Goal: Information Seeking & Learning: Find specific fact

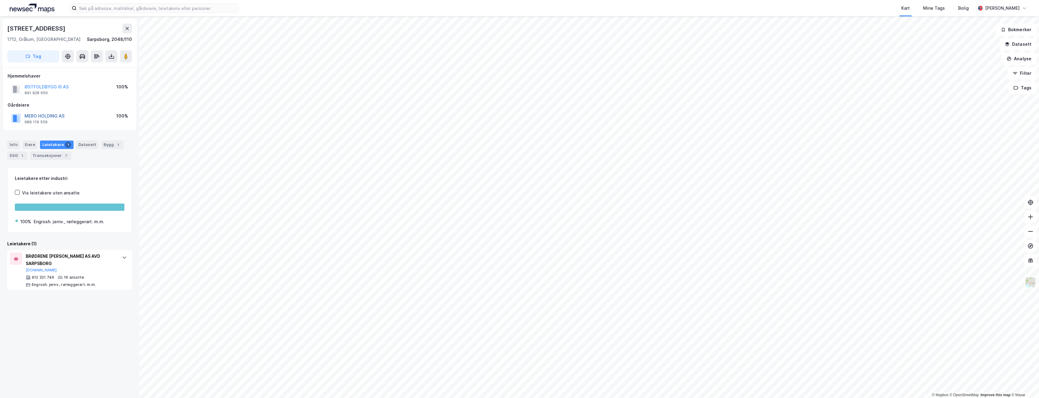
click at [0, 0] on button "MERO HOLDING AS" at bounding box center [0, 0] width 0 height 0
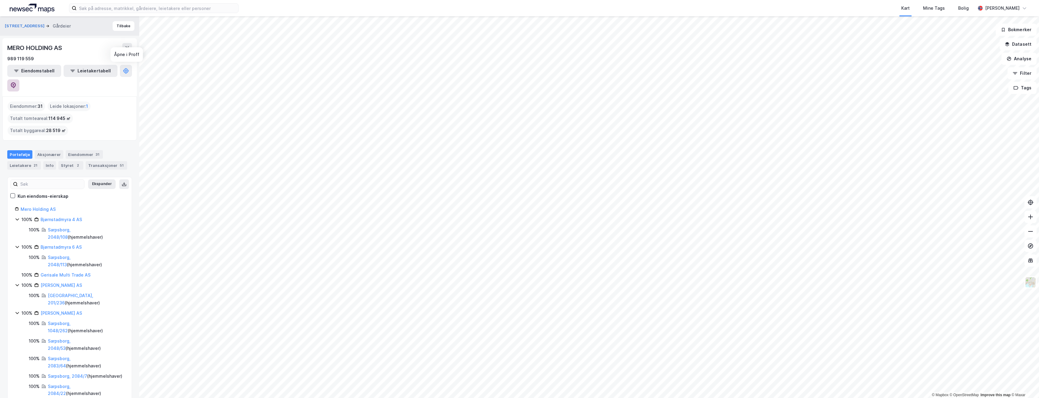
click at [19, 79] on button at bounding box center [13, 85] width 12 height 12
